Goal: Find specific page/section: Find specific page/section

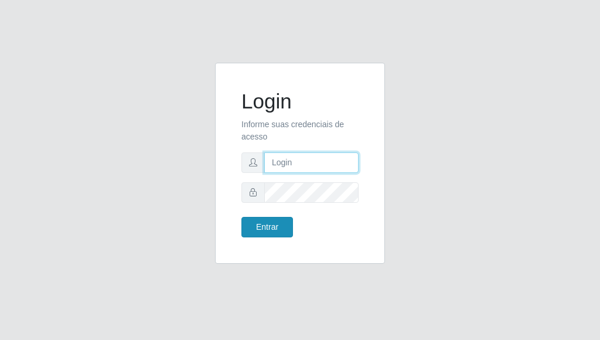
type input "[PERSON_NAME]"
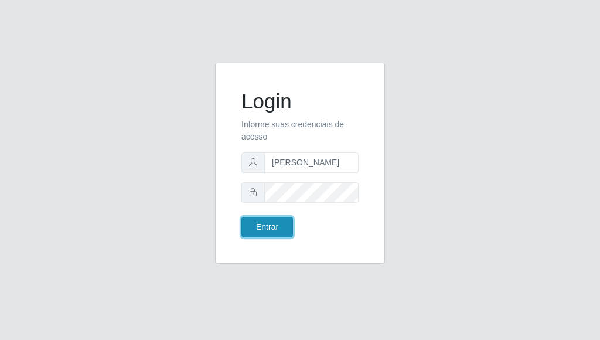
click at [281, 230] on button "Entrar" at bounding box center [267, 227] width 52 height 21
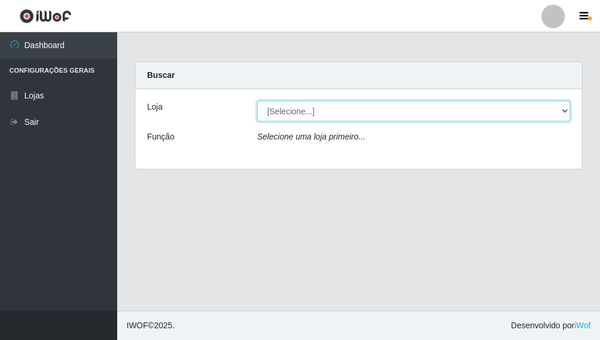
click at [296, 116] on select "[Selecione...] Bemais Supermercados - [GEOGRAPHIC_DATA]" at bounding box center [413, 111] width 313 height 21
select select "249"
click at [257, 101] on select "[Selecione...] Bemais Supermercados - [GEOGRAPHIC_DATA]" at bounding box center [413, 111] width 313 height 21
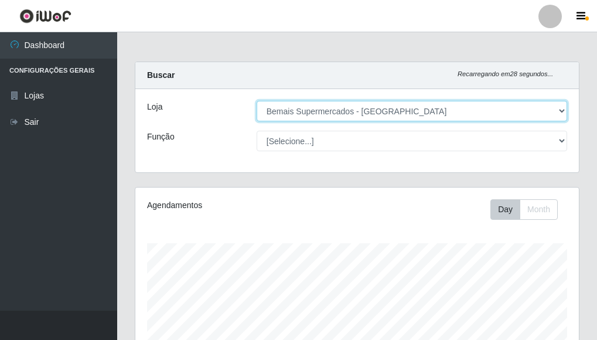
scroll to position [243, 444]
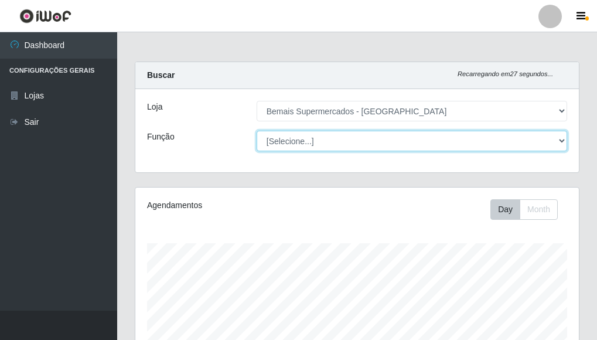
click at [316, 140] on select "[Selecione...] ASG ASG + ASG ++ Auxiliar de Depósito Auxiliar de Depósito + Aux…" at bounding box center [412, 141] width 311 height 21
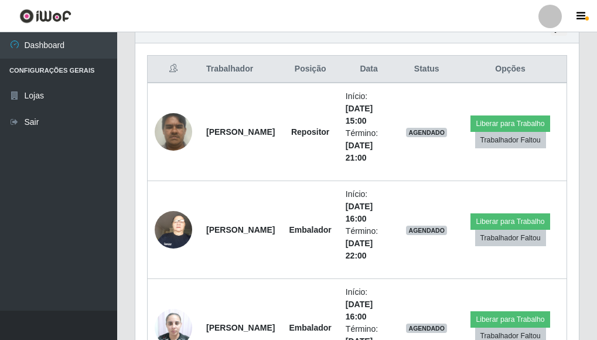
scroll to position [406, 0]
